Goal: Task Accomplishment & Management: Complete application form

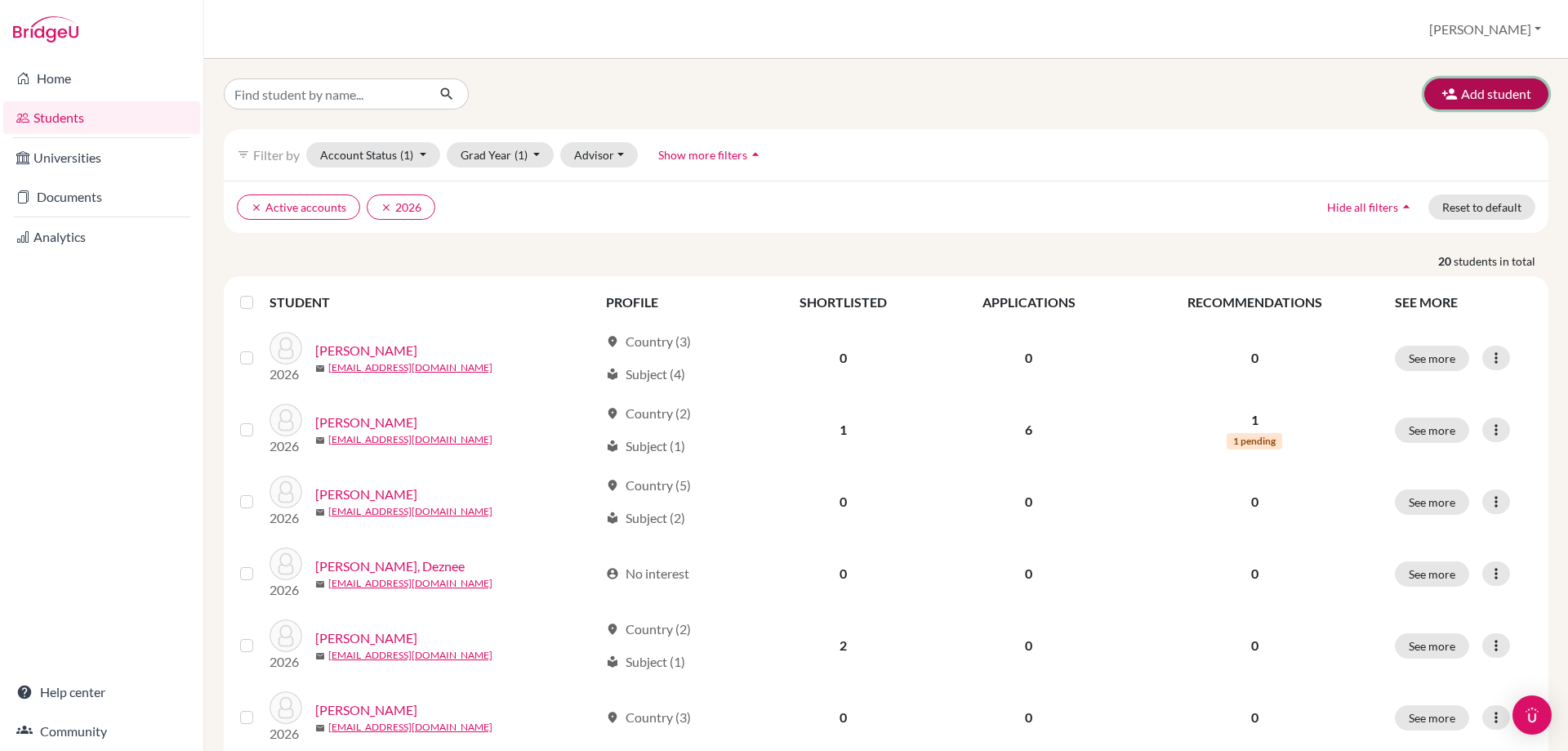
click at [1463, 89] on button "Add student" at bounding box center [1486, 94] width 124 height 31
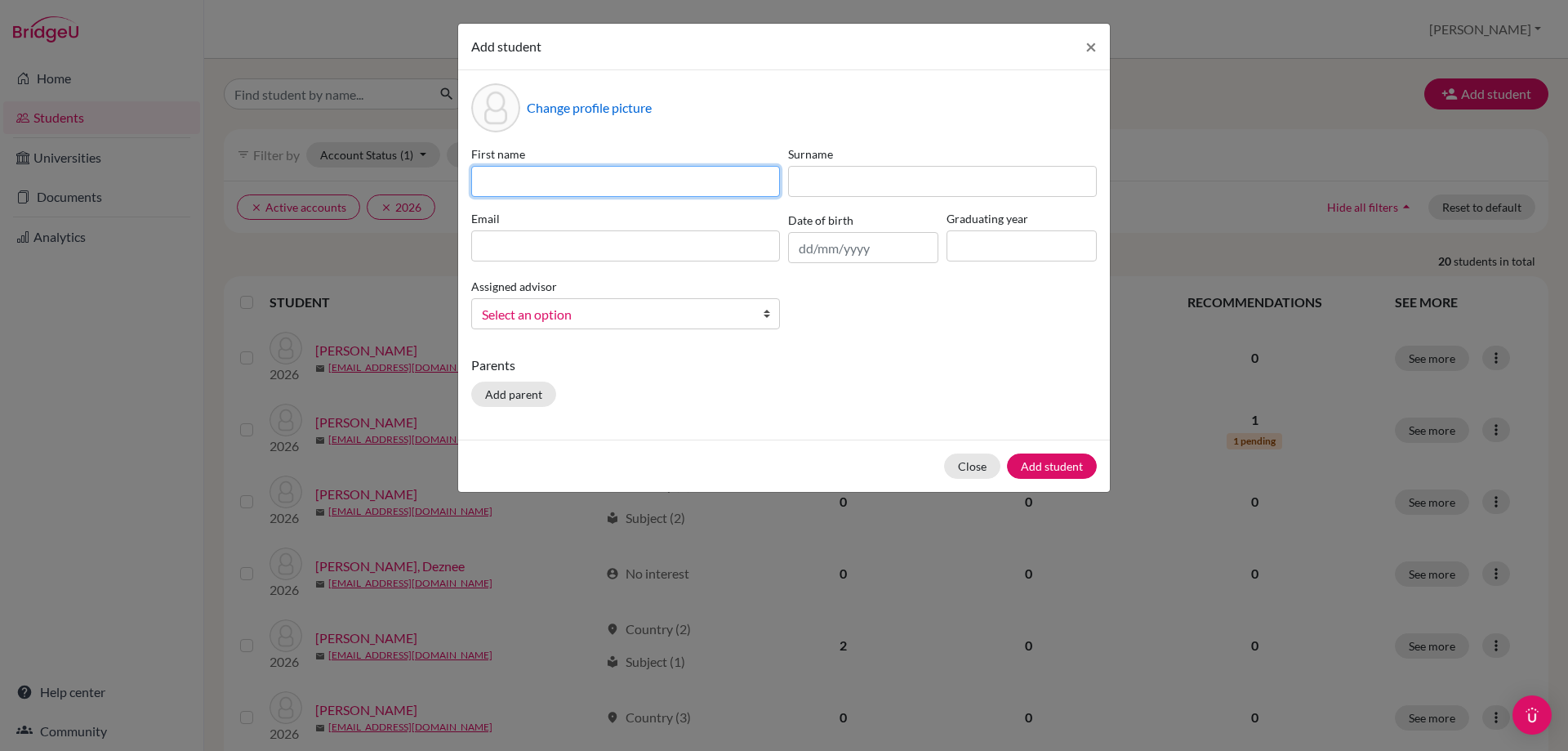
click at [545, 194] on input at bounding box center [625, 182] width 309 height 31
type input "[PERSON_NAME]"
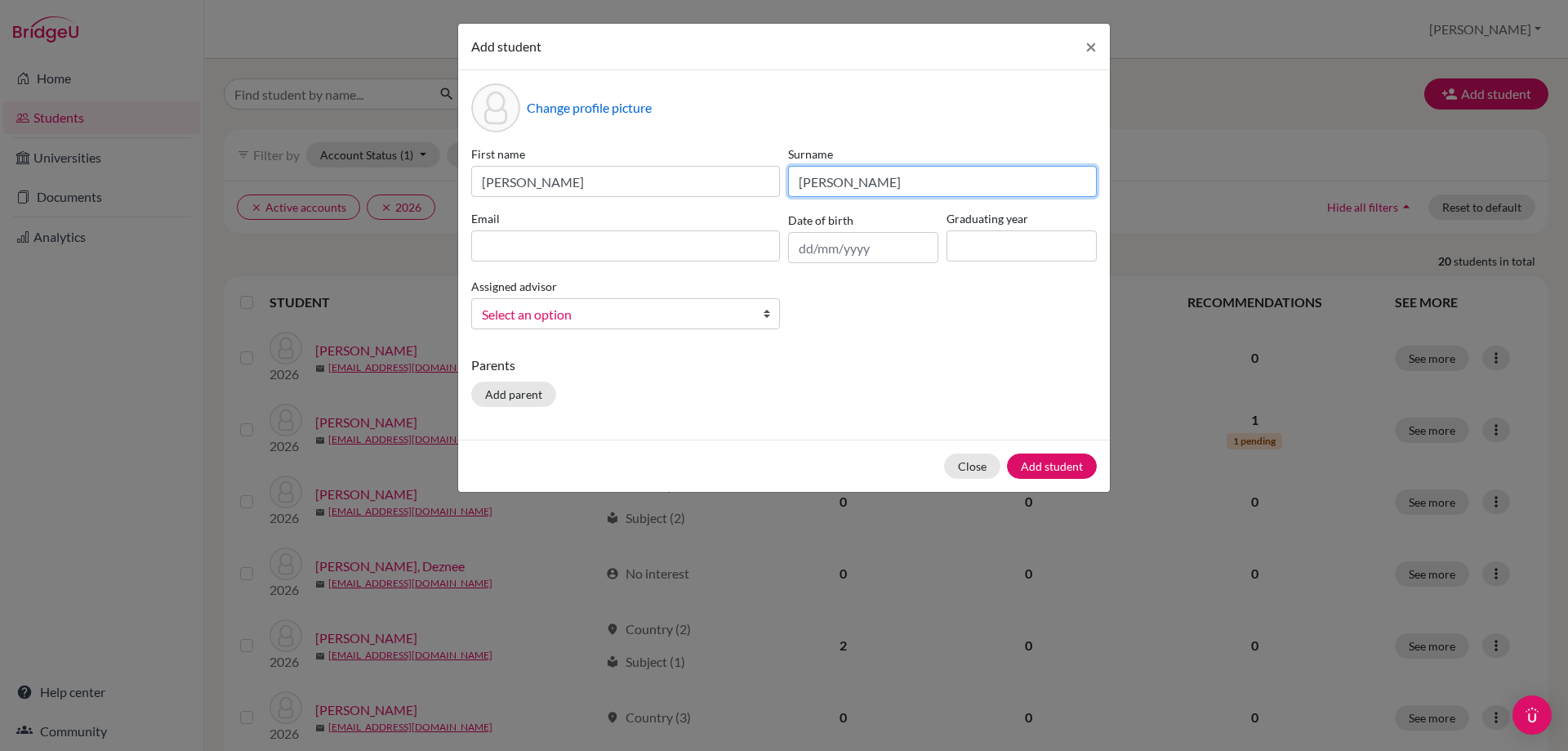
type input "[PERSON_NAME]"
type input "a"
type input "p"
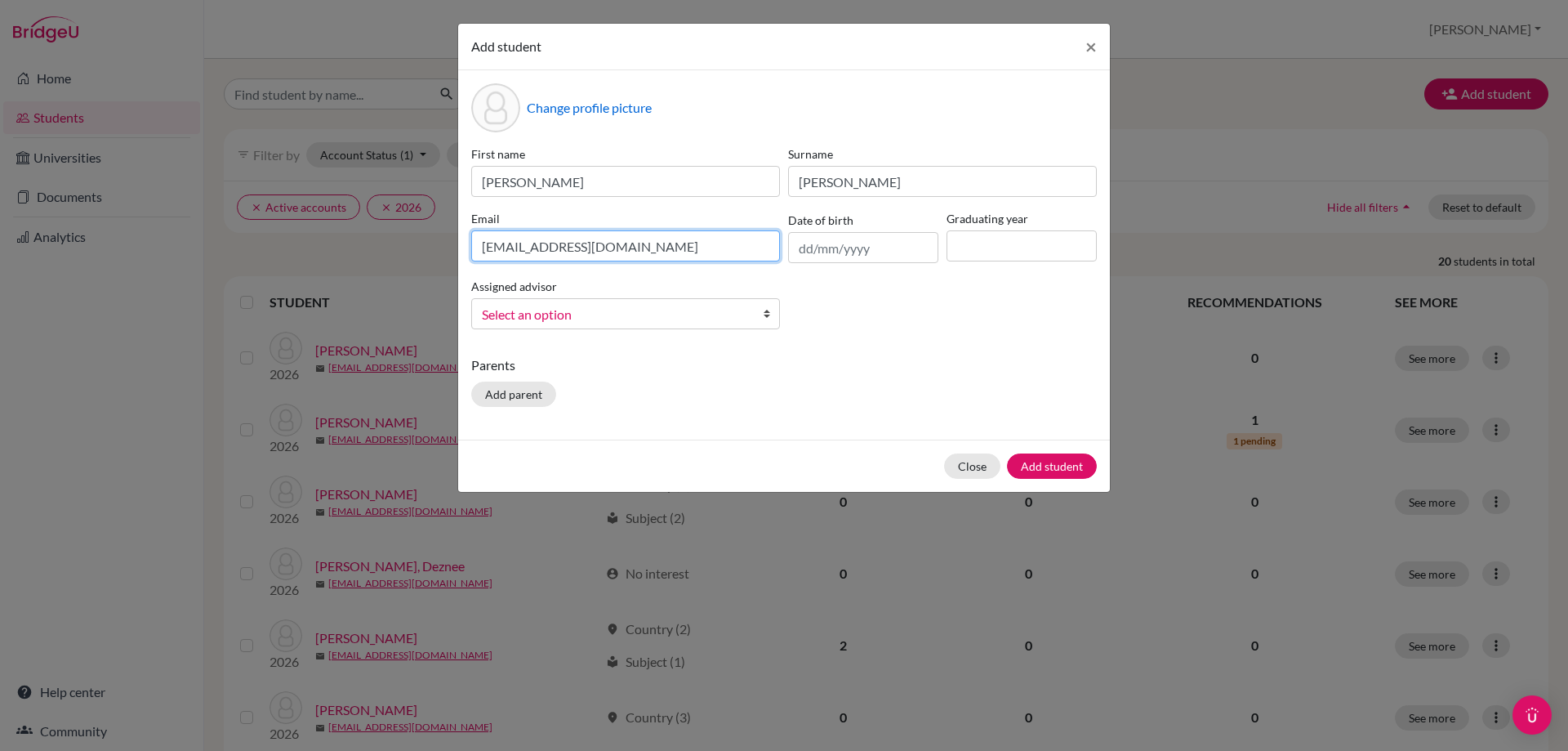
type input "[EMAIL_ADDRESS][DOMAIN_NAME]"
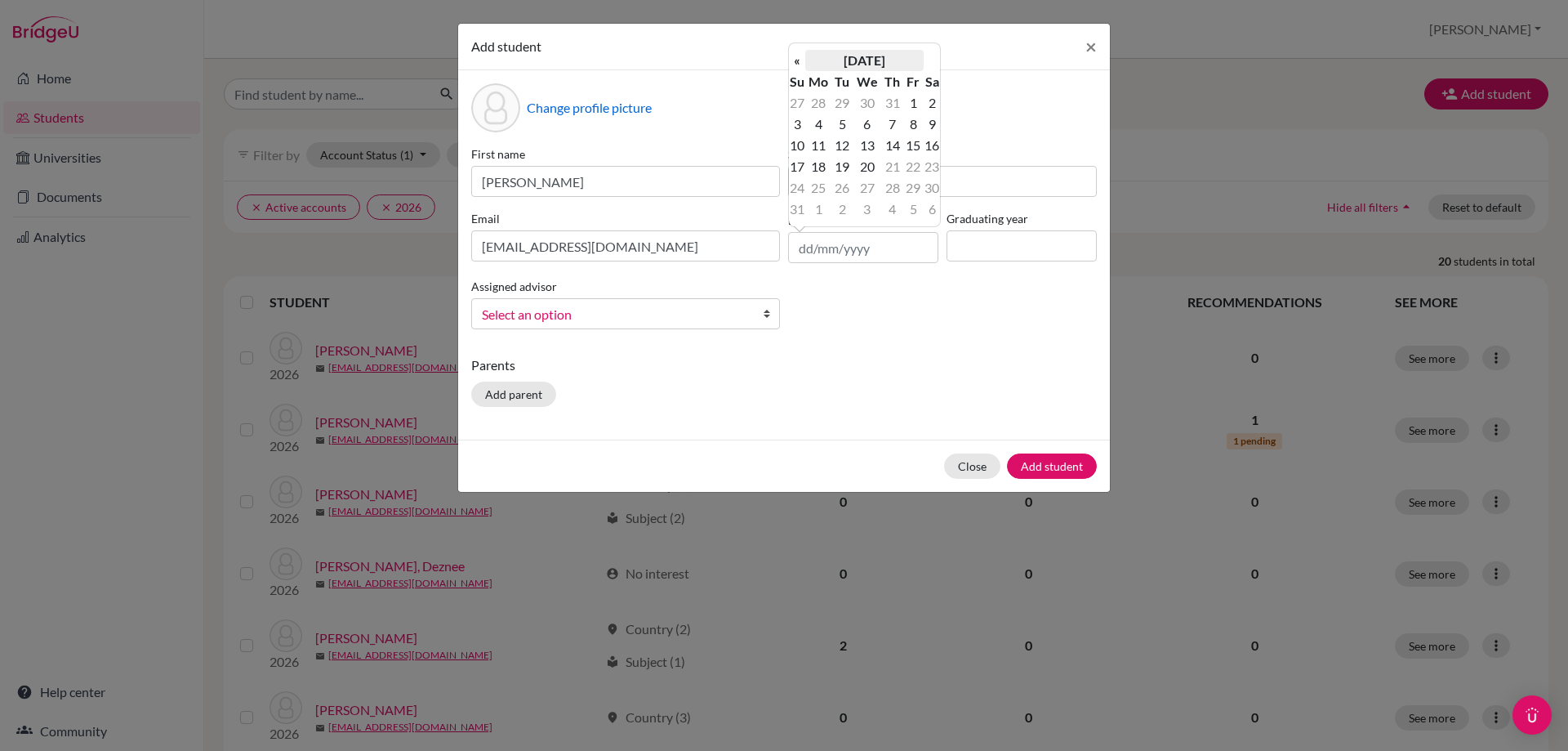
click at [884, 67] on th "[DATE]" at bounding box center [864, 60] width 118 height 21
click at [884, 67] on th "2025" at bounding box center [864, 66] width 118 height 21
click at [885, 59] on th "[DATE]-[DATE]" at bounding box center [864, 66] width 118 height 21
click at [877, 108] on span "2010" at bounding box center [883, 101] width 34 height 44
click at [856, 68] on th "[DATE]-[DATE]" at bounding box center [864, 66] width 118 height 21
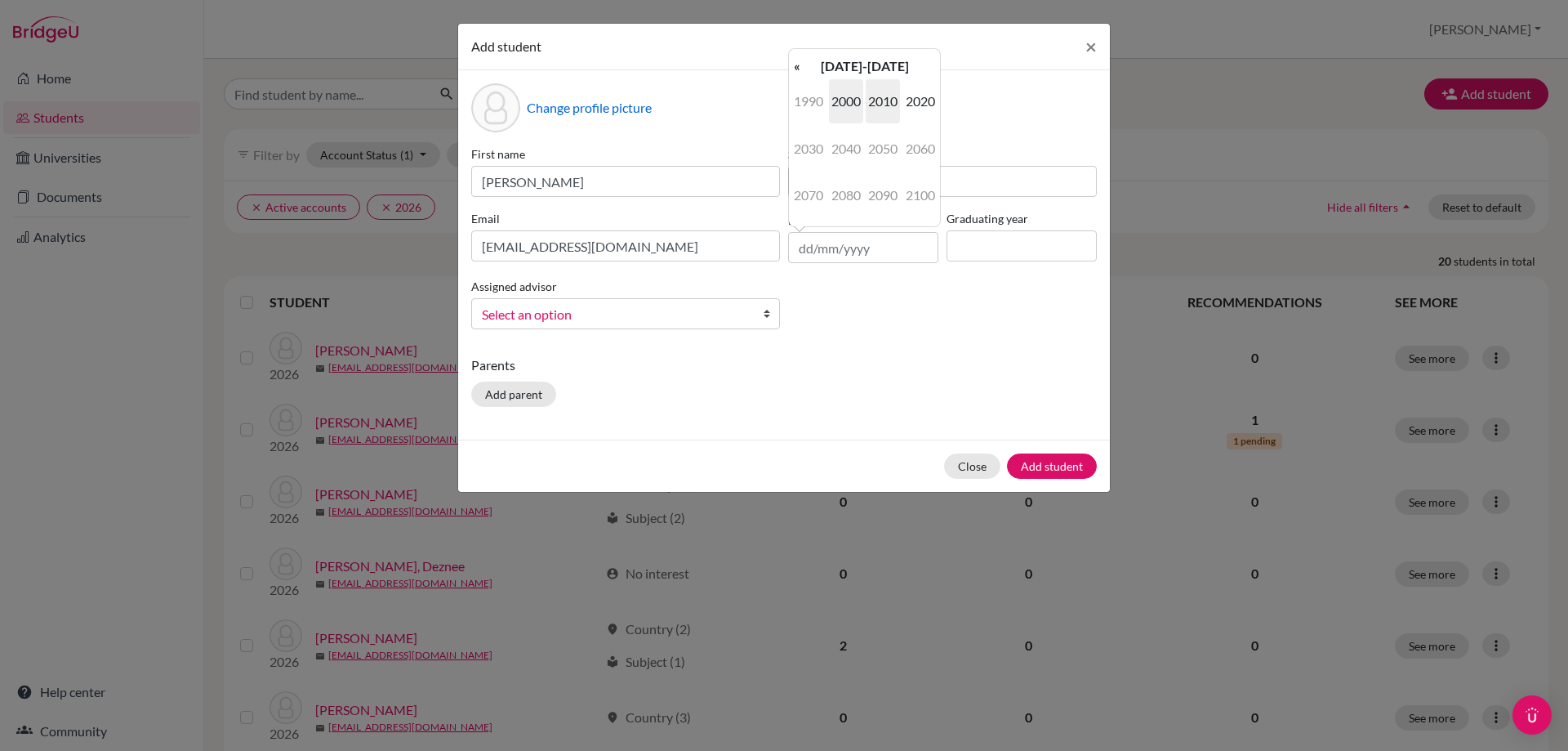
click at [851, 97] on span "2000" at bounding box center [846, 101] width 34 height 44
click at [841, 209] on span "2008" at bounding box center [846, 194] width 34 height 44
click at [883, 106] on span "Mar" at bounding box center [883, 101] width 34 height 44
click at [821, 126] on td "3" at bounding box center [818, 124] width 27 height 21
type input "[DATE]"
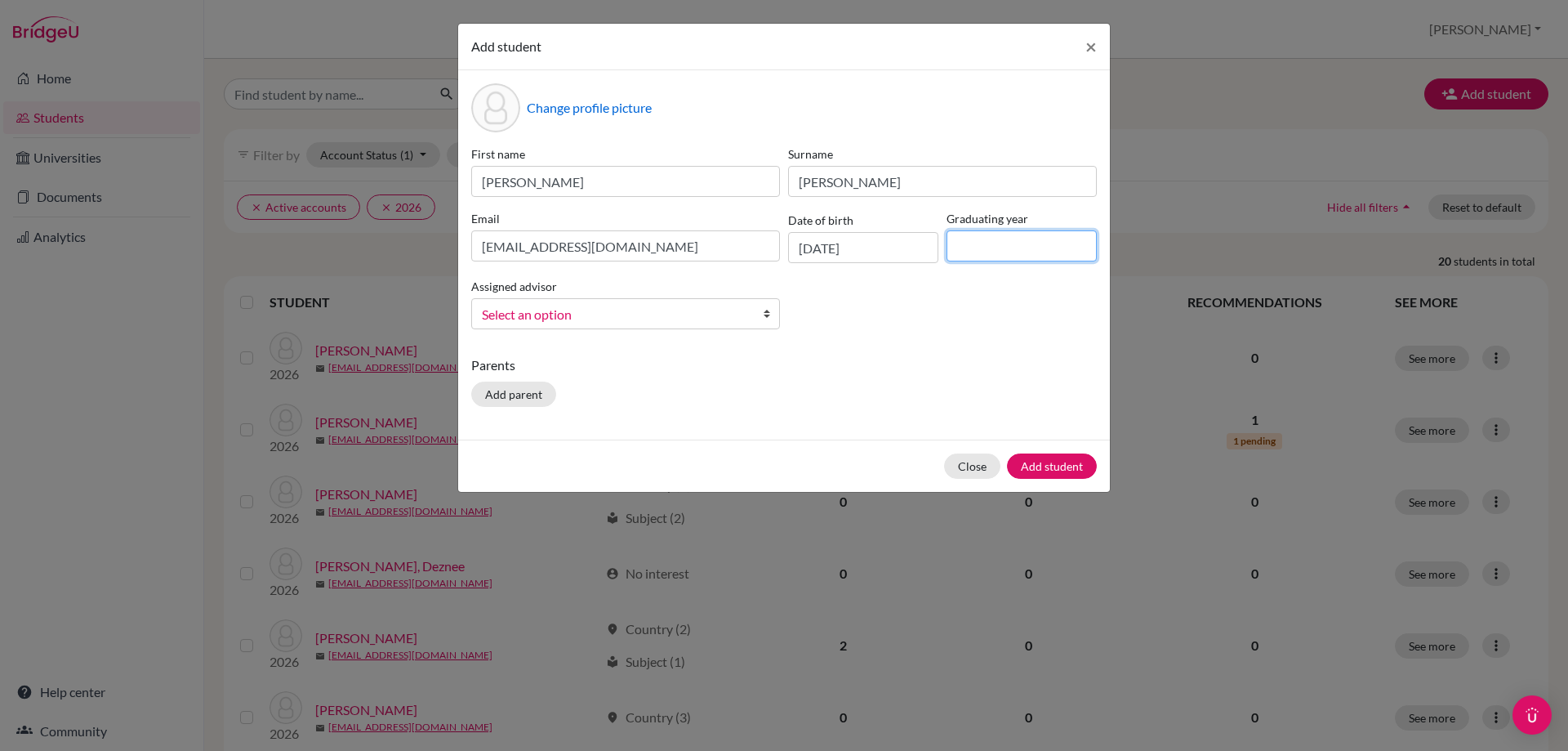
click at [999, 233] on input at bounding box center [1021, 246] width 150 height 31
type input "2026"
click at [590, 298] on link "Select an option" at bounding box center [625, 314] width 309 height 31
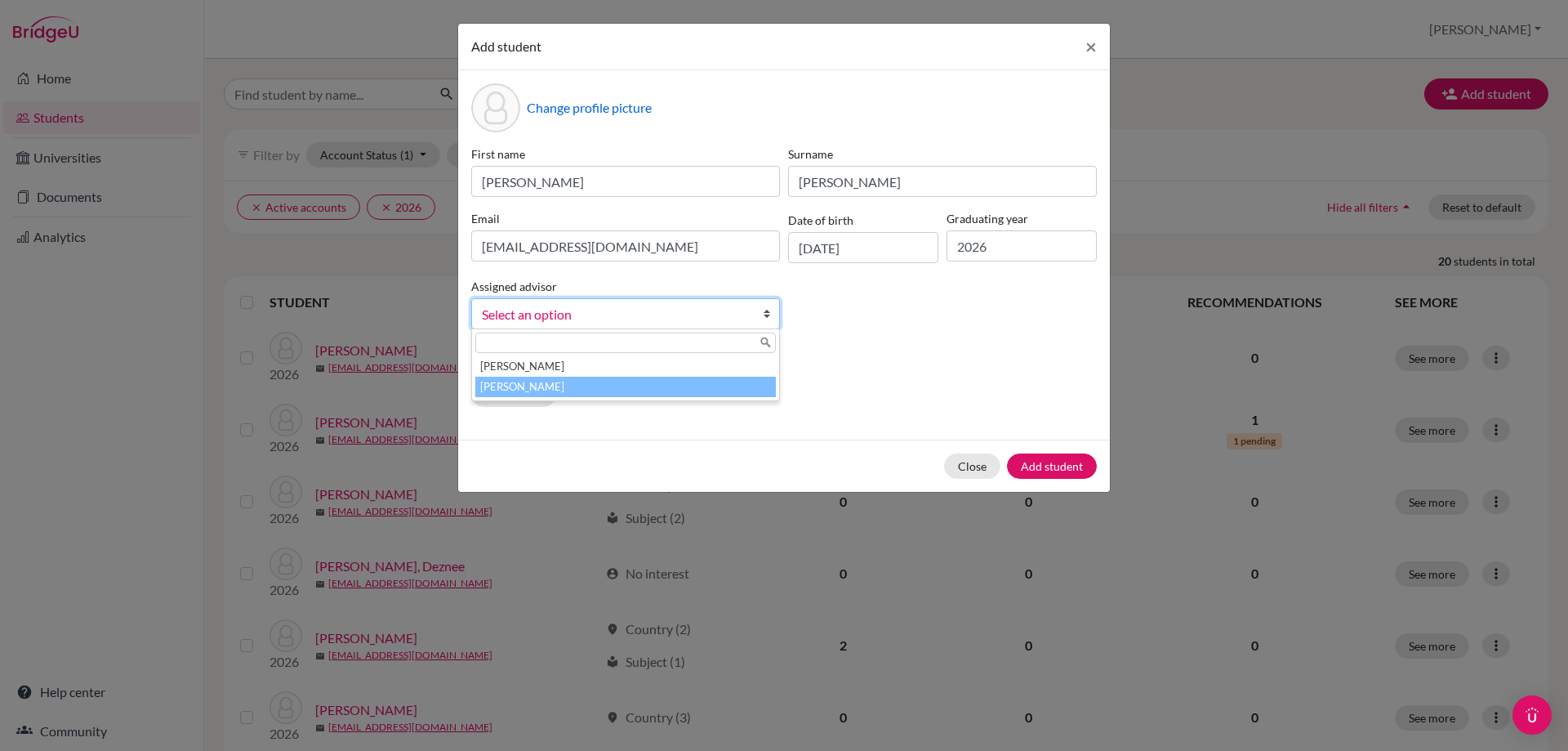
click at [610, 386] on li "[PERSON_NAME]" at bounding box center [626, 387] width 301 height 20
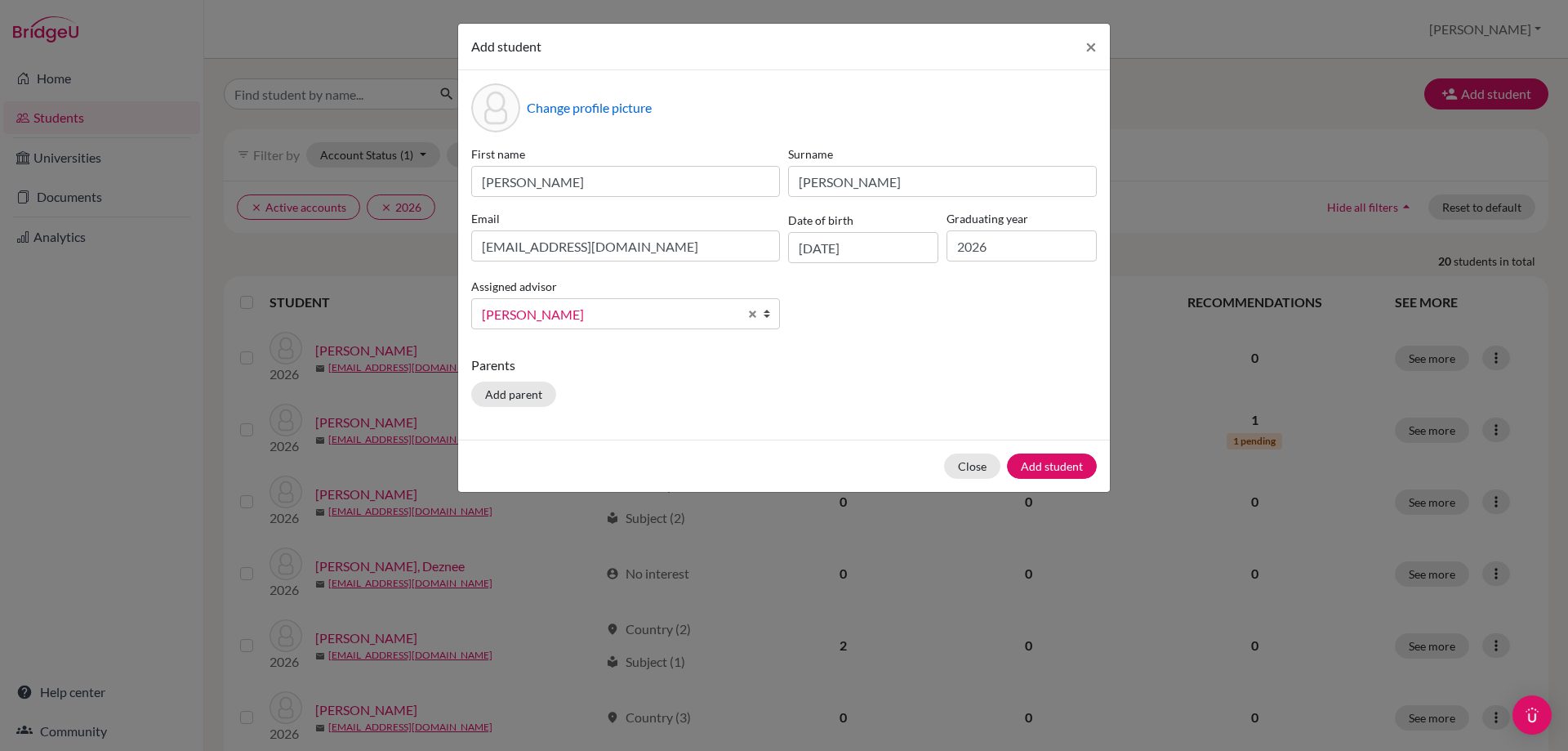
click at [1051, 453] on div "Close Add student" at bounding box center [784, 466] width 651 height 52
click at [1048, 463] on button "Add student" at bounding box center [1051, 466] width 90 height 25
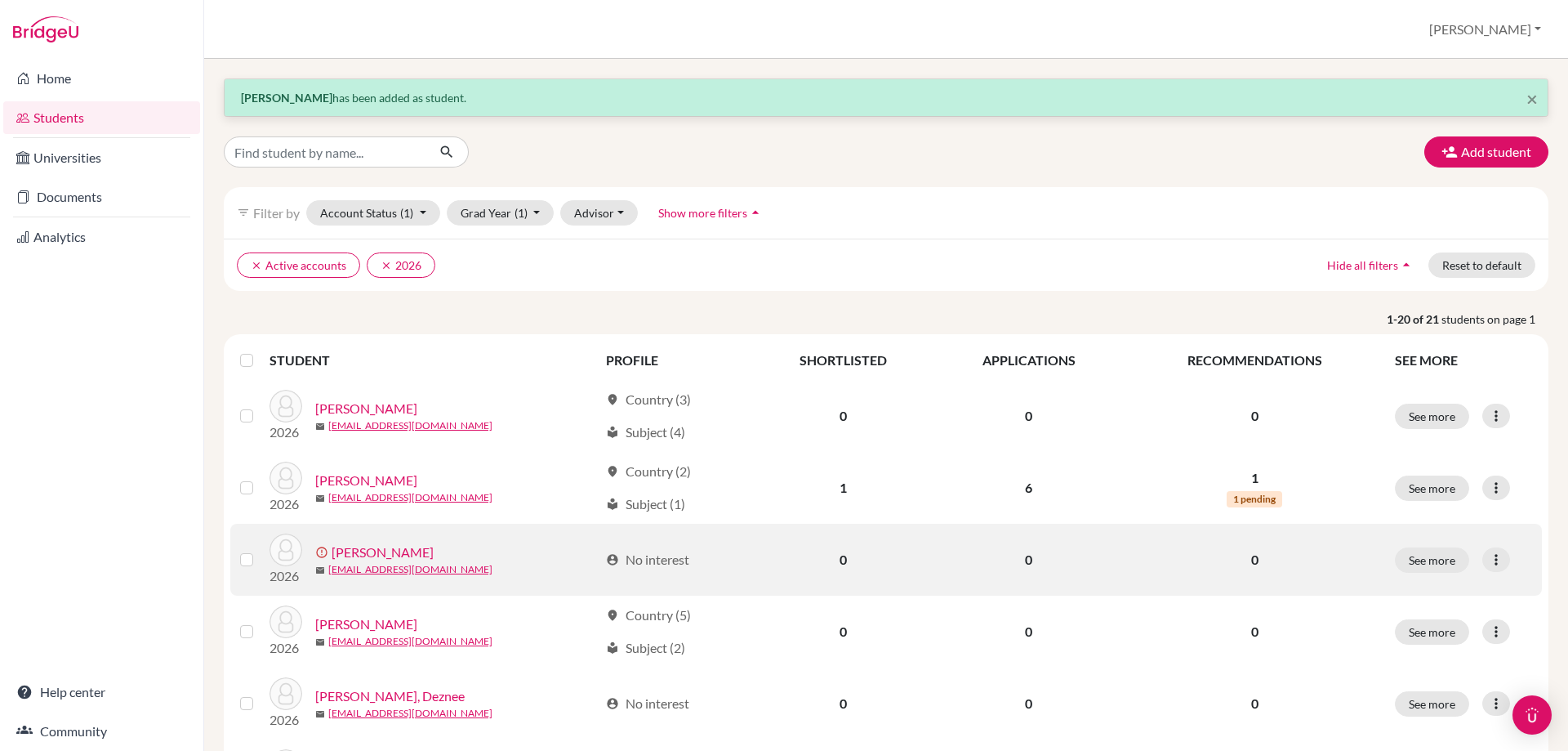
click at [372, 552] on link "[PERSON_NAME]" at bounding box center [383, 553] width 102 height 19
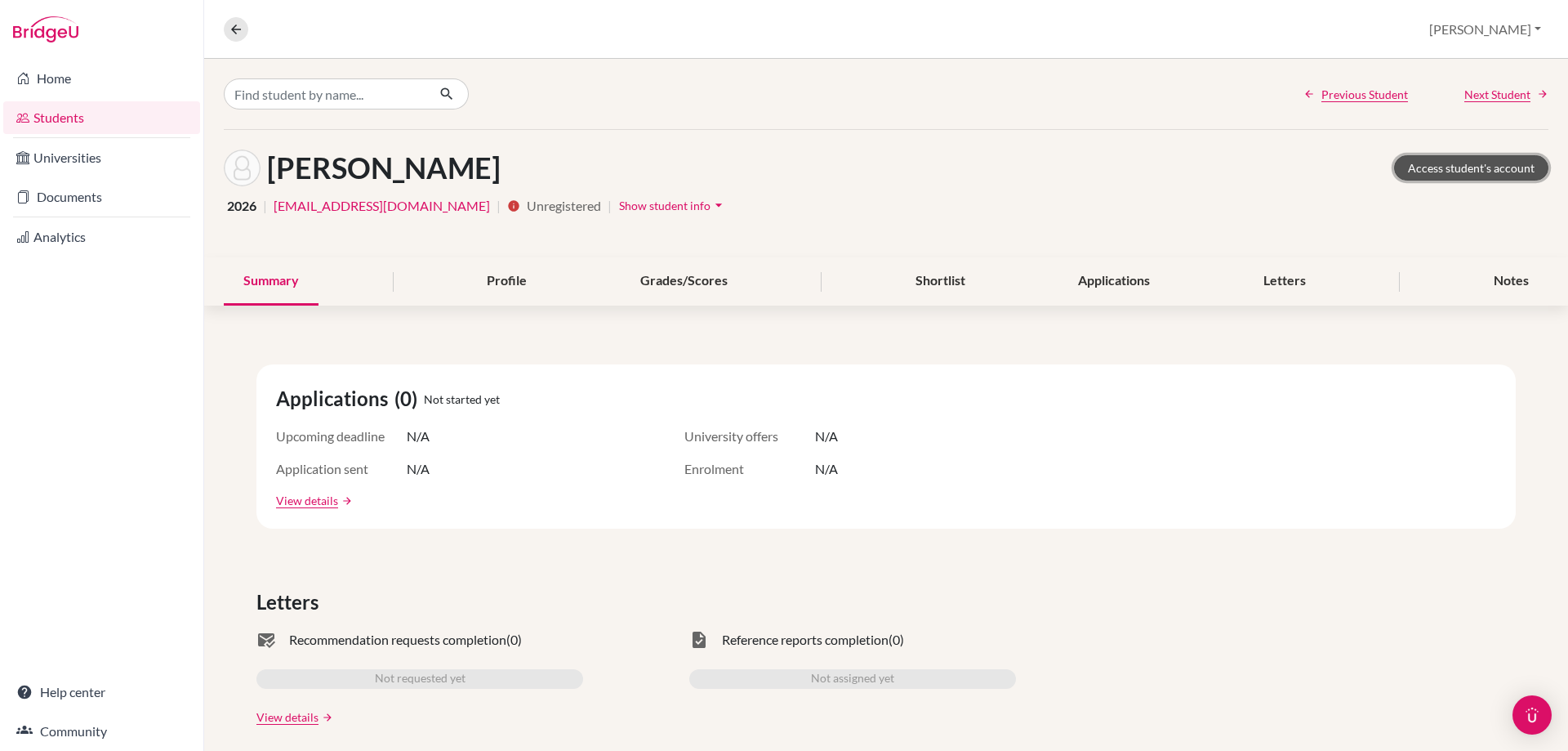
click at [1438, 167] on link "Access student's account" at bounding box center [1471, 168] width 154 height 25
